Goal: Information Seeking & Learning: Understand process/instructions

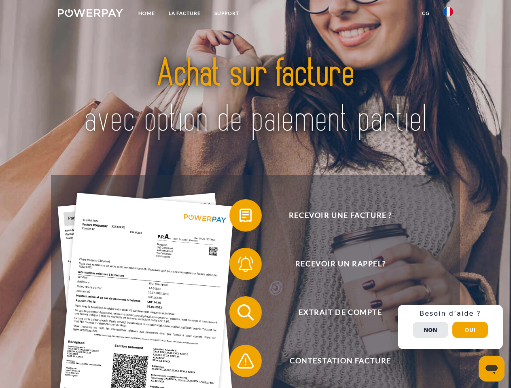
click at [90, 14] on img at bounding box center [90, 13] width 65 height 8
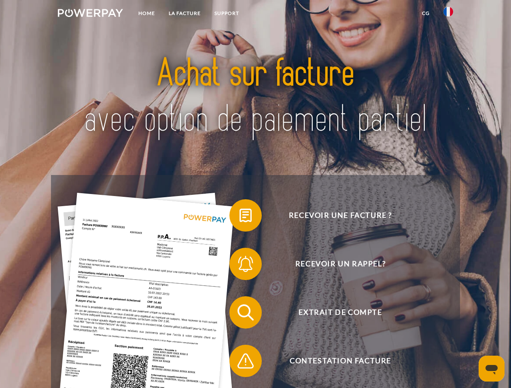
click at [448, 14] on img at bounding box center [448, 12] width 10 height 10
click at [425, 13] on link "CG" at bounding box center [425, 13] width 21 height 15
click at [239, 217] on span at bounding box center [233, 215] width 40 height 40
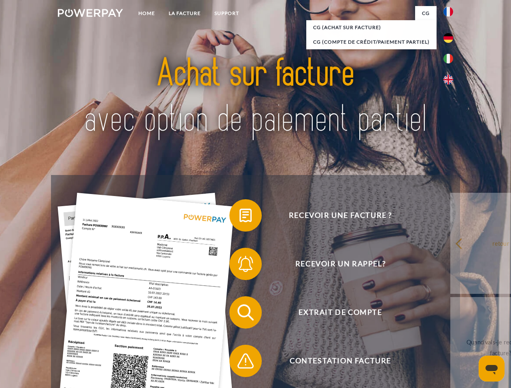
click at [239, 266] on div "Recevoir une facture ? Recevoir un rappel? Extrait de compte retour" at bounding box center [255, 336] width 408 height 323
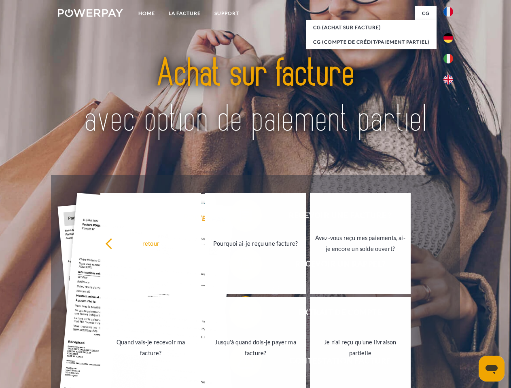
click at [239, 314] on link "Jusqu'à quand dois-je payer ma facture?" at bounding box center [255, 347] width 101 height 101
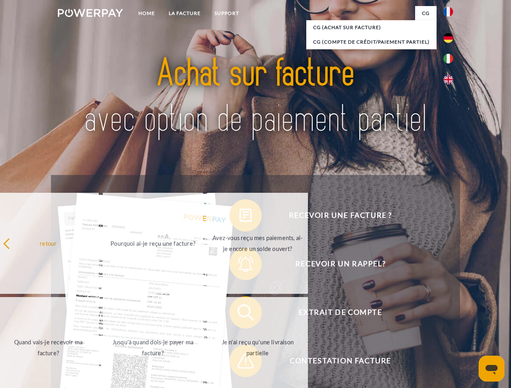
click at [239, 363] on span at bounding box center [233, 361] width 40 height 40
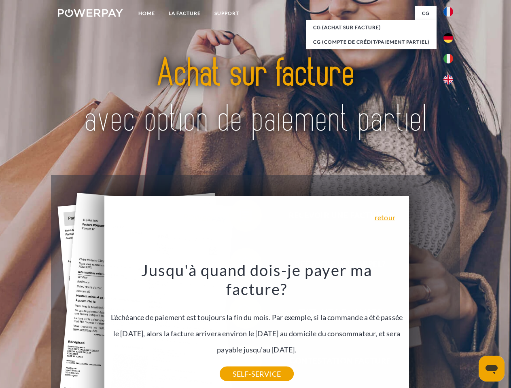
click at [450, 327] on div "Recevoir une facture ? Recevoir un rappel? Extrait de compte retour" at bounding box center [255, 336] width 408 height 323
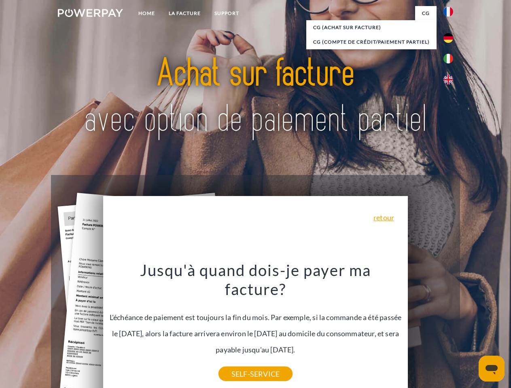
click at [430, 329] on span "Extrait de compte" at bounding box center [340, 312] width 198 height 32
click at [470, 330] on header "Home LA FACTURE Support" at bounding box center [255, 279] width 511 height 558
